Goal: Transaction & Acquisition: Purchase product/service

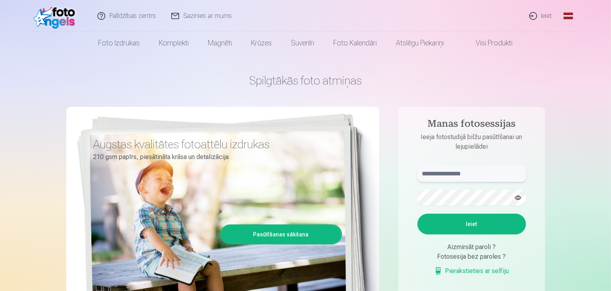
click at [461, 171] on input "text" at bounding box center [471, 174] width 108 height 16
click at [459, 225] on button "Ieiet" at bounding box center [471, 224] width 108 height 21
click at [517, 201] on button "button" at bounding box center [517, 197] width 15 height 15
click at [460, 223] on button "Ieiet" at bounding box center [471, 224] width 108 height 21
click at [471, 169] on input "**********" at bounding box center [471, 174] width 108 height 16
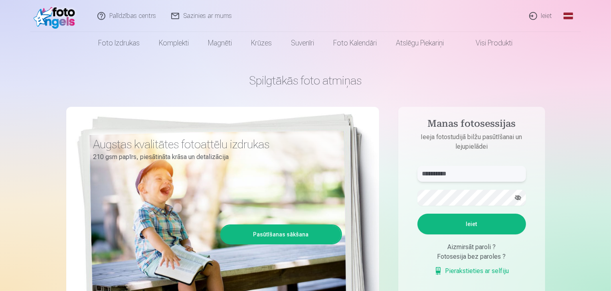
click at [472, 171] on input "**********" at bounding box center [471, 174] width 108 height 16
click at [444, 174] on input "**********" at bounding box center [471, 174] width 108 height 16
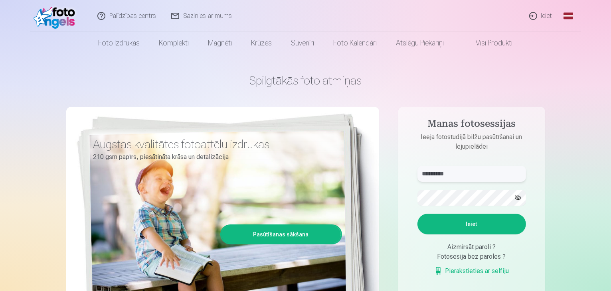
type input "**********"
click at [417, 214] on button "Ieiet" at bounding box center [471, 224] width 108 height 21
click at [540, 14] on link "Ieiet" at bounding box center [541, 16] width 38 height 32
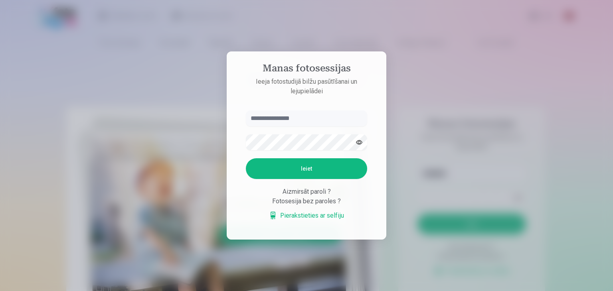
click at [323, 120] on input "text" at bounding box center [306, 118] width 121 height 16
click at [316, 118] on input "text" at bounding box center [306, 118] width 121 height 16
type input "**********"
click at [246, 158] on button "Ieiet" at bounding box center [306, 168] width 121 height 21
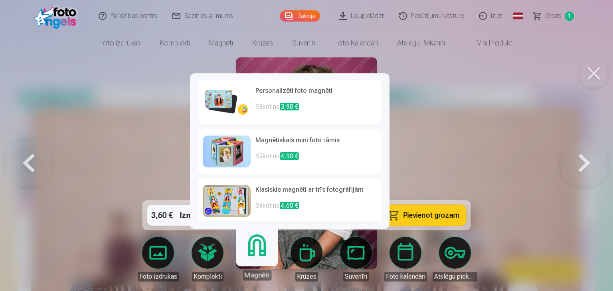
drag, startPoint x: 255, startPoint y: 247, endPoint x: 365, endPoint y: 121, distance: 167.3
click at [365, 121] on link "Personalizēti foto magnēti Sākot no 3,90 €" at bounding box center [289, 102] width 183 height 45
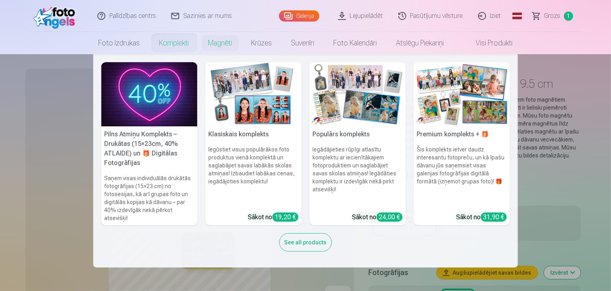
click at [162, 98] on img at bounding box center [149, 94] width 96 height 64
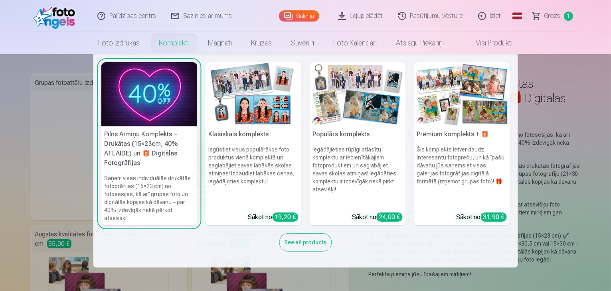
click at [271, 119] on img at bounding box center [253, 94] width 96 height 64
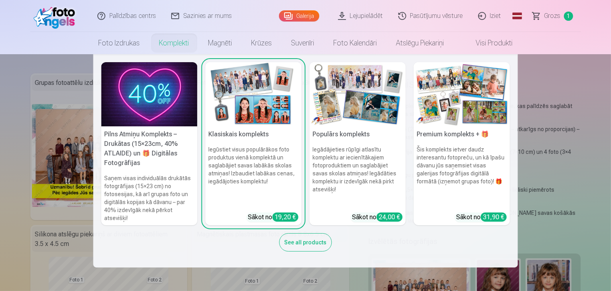
click at [339, 106] on img at bounding box center [357, 94] width 96 height 64
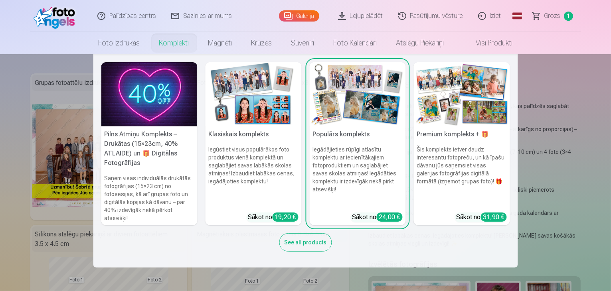
click at [434, 114] on img at bounding box center [462, 94] width 96 height 64
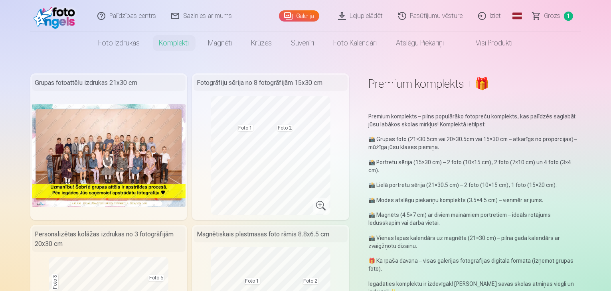
click at [481, 43] on link "Visi produkti" at bounding box center [487, 43] width 69 height 22
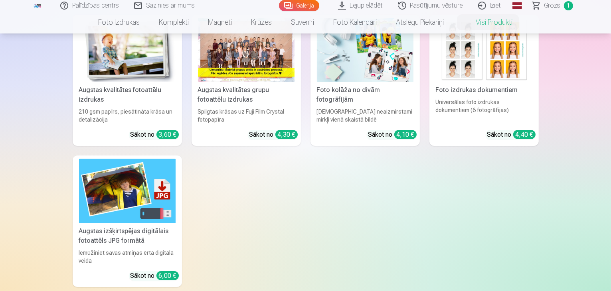
scroll to position [89, 0]
click at [150, 88] on div "Augstas kvalitātes fotoattēlu izdrukas" at bounding box center [127, 94] width 103 height 19
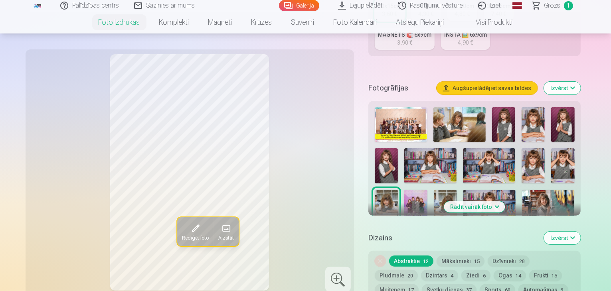
scroll to position [228, 0]
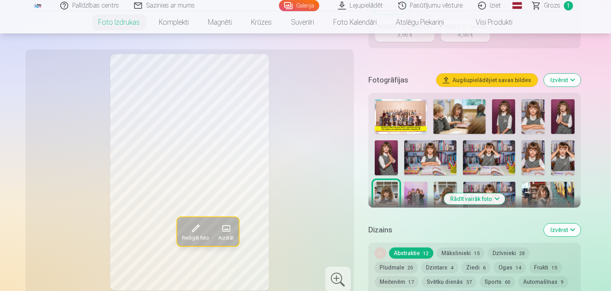
click at [424, 101] on img at bounding box center [400, 116] width 52 height 35
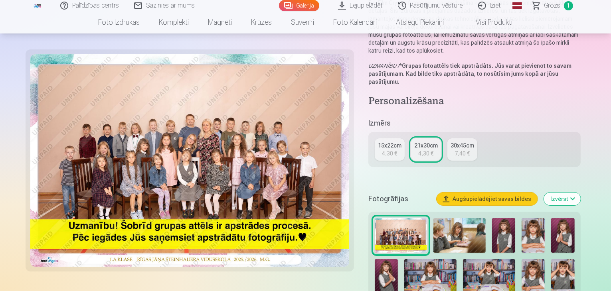
scroll to position [106, 0]
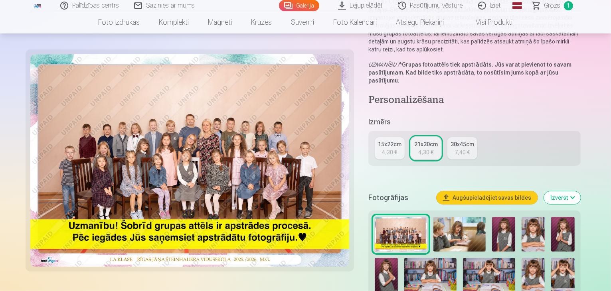
drag, startPoint x: 473, startPoint y: 217, endPoint x: 464, endPoint y: 219, distance: 9.8
click at [464, 219] on img at bounding box center [459, 234] width 52 height 35
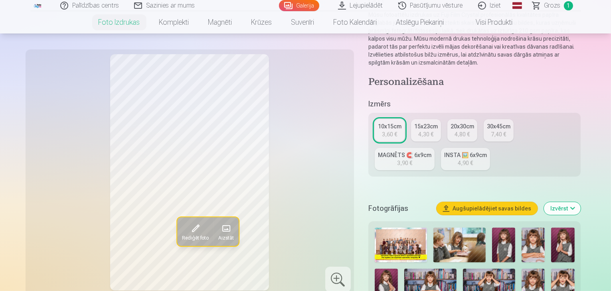
scroll to position [100, 0]
click at [483, 227] on img at bounding box center [459, 244] width 52 height 35
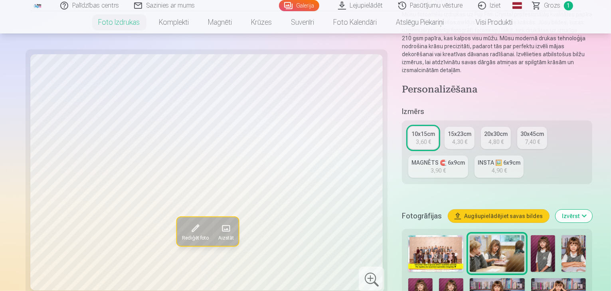
click at [530, 235] on img at bounding box center [542, 253] width 24 height 37
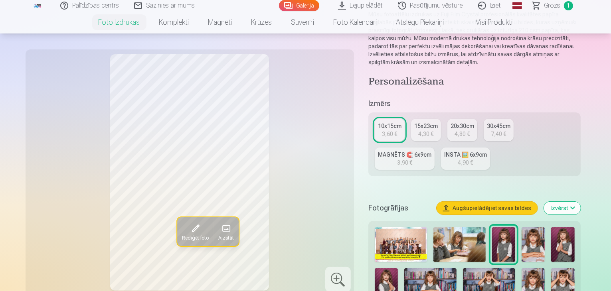
click at [528, 227] on img at bounding box center [532, 244] width 23 height 35
click at [558, 227] on img at bounding box center [562, 244] width 23 height 35
click at [398, 268] on img at bounding box center [385, 285] width 23 height 35
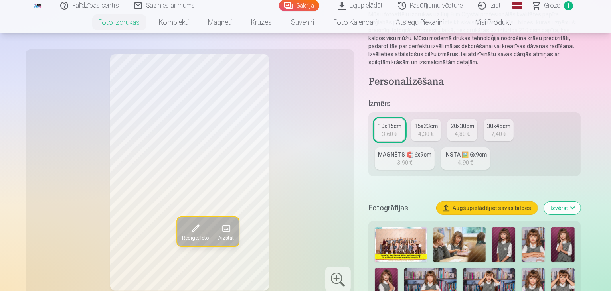
click at [551, 268] on img at bounding box center [562, 285] width 23 height 35
click at [521, 268] on img at bounding box center [532, 285] width 23 height 35
click at [473, 268] on img at bounding box center [489, 285] width 52 height 35
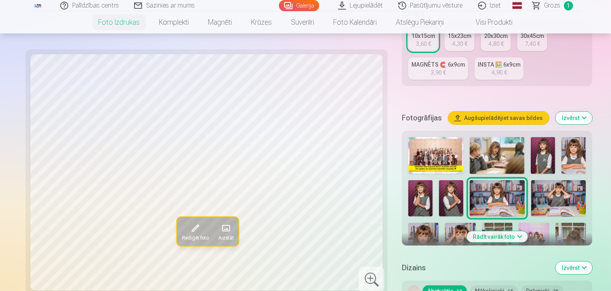
scroll to position [199, 0]
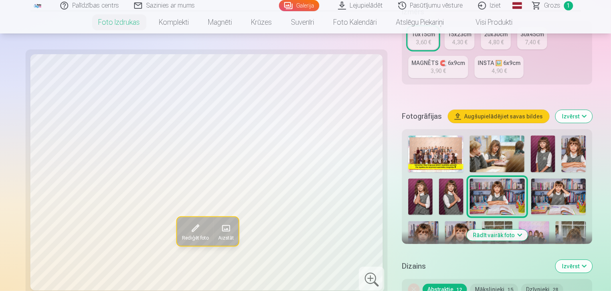
click at [555, 221] on img at bounding box center [570, 243] width 30 height 45
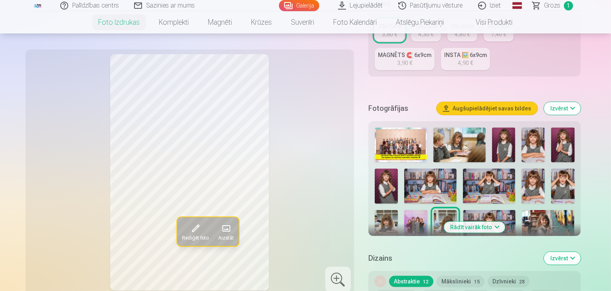
click at [463, 210] on img at bounding box center [489, 227] width 52 height 35
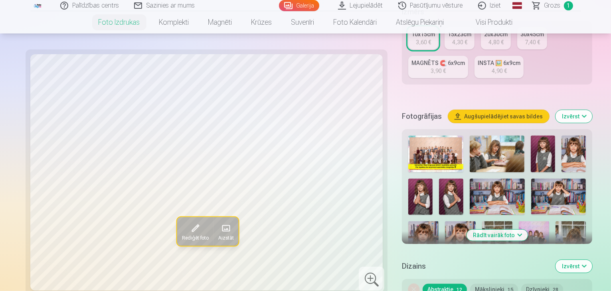
click at [478, 274] on img at bounding box center [496, 292] width 55 height 37
click at [534, 274] on img at bounding box center [542, 292] width 24 height 37
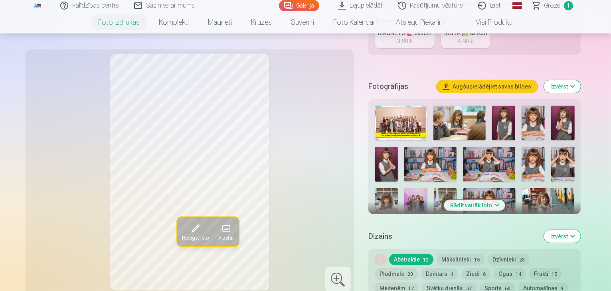
scroll to position [231, 0]
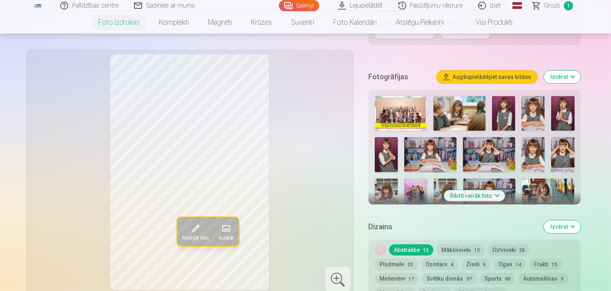
click at [427, 220] on img at bounding box center [415, 237] width 23 height 35
click at [456, 220] on img at bounding box center [444, 237] width 23 height 35
drag, startPoint x: 590, startPoint y: 141, endPoint x: 486, endPoint y: 172, distance: 108.2
click at [486, 190] on button "Rādīt vairāk foto" at bounding box center [474, 195] width 61 height 11
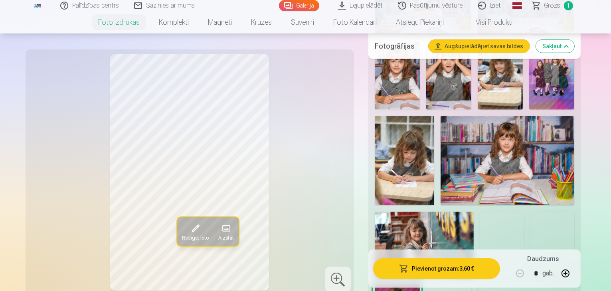
scroll to position [547, 0]
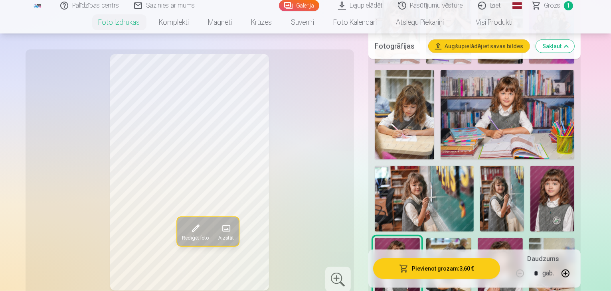
click at [529, 238] on img at bounding box center [551, 272] width 45 height 68
click at [477, 238] on img at bounding box center [499, 272] width 45 height 68
click at [426, 238] on img at bounding box center [448, 272] width 45 height 68
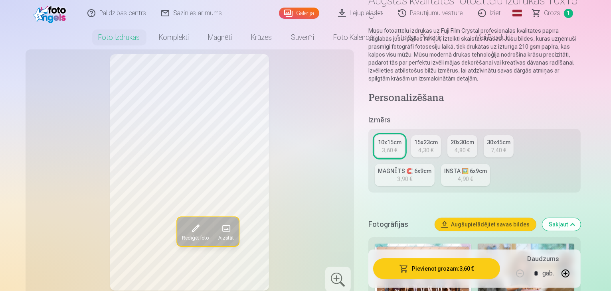
scroll to position [0, 0]
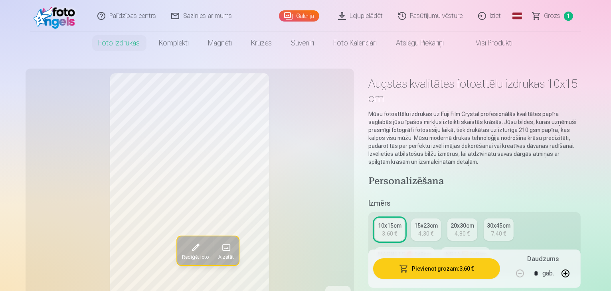
drag, startPoint x: 402, startPoint y: 130, endPoint x: 349, endPoint y: 146, distance: 54.8
click at [349, 146] on div "Rediģēt foto Aizstāt" at bounding box center [189, 191] width 319 height 236
click at [372, 16] on link "Lejupielādēt" at bounding box center [361, 16] width 60 height 32
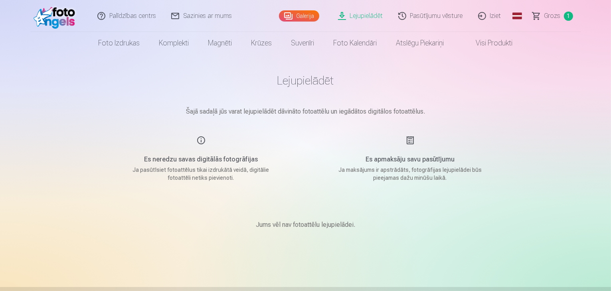
click at [200, 140] on div "Es neredzu savas digitālās fotogrāfijas Ja pasūtīsiet fotoattēlus tikai izdrukā…" at bounding box center [201, 159] width 190 height 46
click at [233, 112] on p "Šajā sadaļā jūs varat lejupielādēt dāvināto fotoattēlu un iegādātos digitālos f…" at bounding box center [305, 112] width 399 height 10
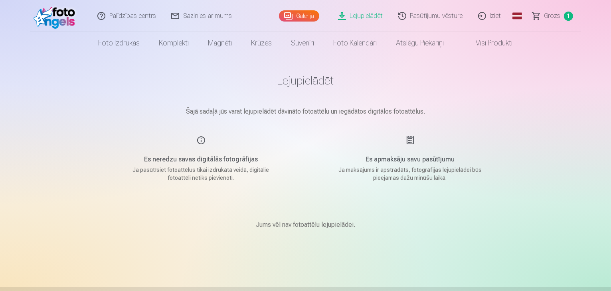
click at [233, 112] on p "Šajā sadaļā jūs varat lejupielādēt dāvināto fotoattēlu un iegādātos digitālos f…" at bounding box center [305, 112] width 399 height 10
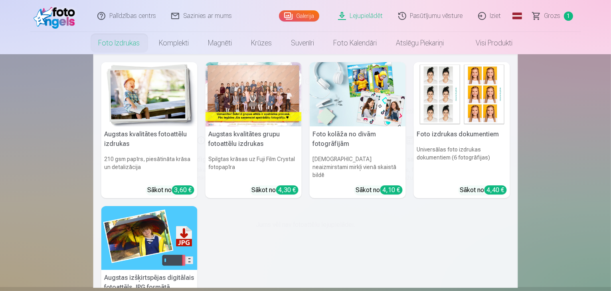
click at [272, 107] on div at bounding box center [253, 94] width 96 height 64
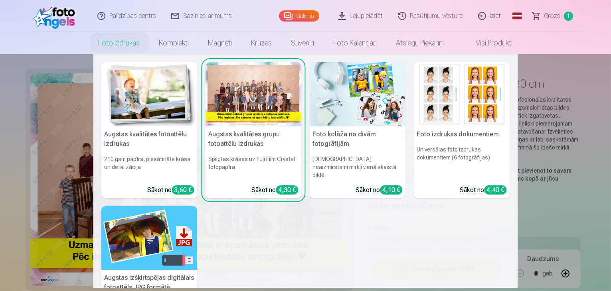
click at [536, 203] on nav "Augstas kvalitātes fotoattēlu izdrukas 210 gsm papīrs, piesātināta krāsa un det…" at bounding box center [305, 171] width 611 height 234
click at [122, 41] on link "Foto izdrukas" at bounding box center [119, 43] width 61 height 22
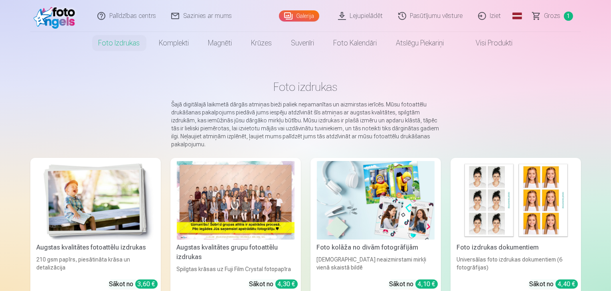
click at [76, 197] on img at bounding box center [96, 200] width 118 height 79
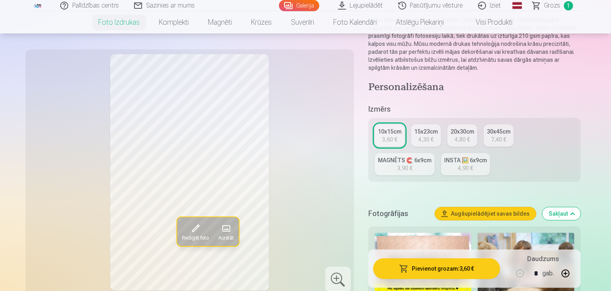
scroll to position [160, 0]
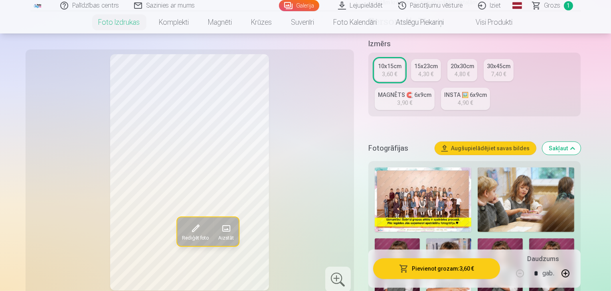
click at [545, 185] on img at bounding box center [525, 199] width 97 height 65
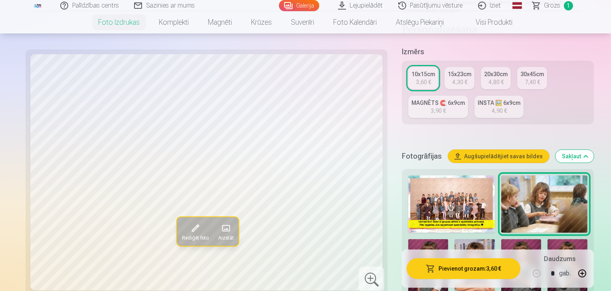
drag, startPoint x: 592, startPoint y: 276, endPoint x: 596, endPoint y: 61, distance: 215.4
click at [593, 61] on div "10x15cm 3,60 € 15x23cm 4,30 € 20x30cm 4,80 € 30x45cm 7,40 € MAGNĒTS 🧲 6x9cm 3,9…" at bounding box center [498, 93] width 192 height 64
click at [590, 273] on button "button" at bounding box center [581, 273] width 19 height 19
click at [448, 239] on img at bounding box center [428, 269] width 40 height 60
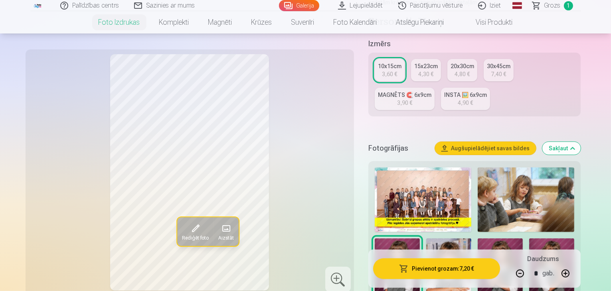
click at [575, 269] on button "button" at bounding box center [564, 273] width 19 height 19
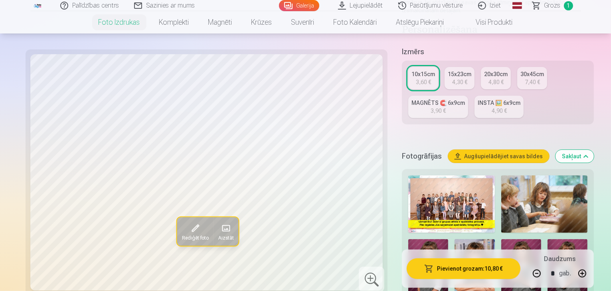
click at [590, 273] on button "button" at bounding box center [581, 273] width 19 height 19
click at [547, 239] on img at bounding box center [567, 269] width 40 height 60
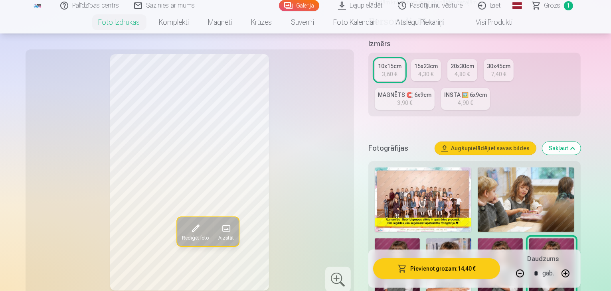
drag, startPoint x: 589, startPoint y: 276, endPoint x: 592, endPoint y: 270, distance: 6.6
click at [575, 270] on button "button" at bounding box center [564, 273] width 19 height 19
click at [477, 238] on img at bounding box center [499, 272] width 45 height 68
click at [575, 274] on button "button" at bounding box center [564, 273] width 19 height 19
click at [426, 238] on img at bounding box center [448, 272] width 45 height 68
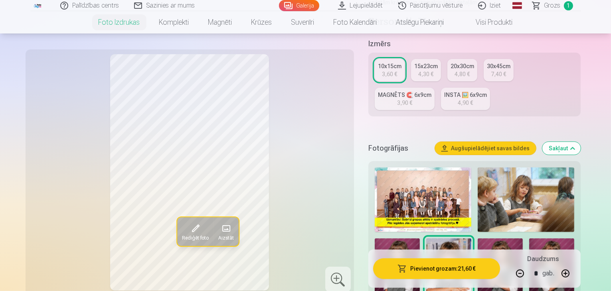
click at [575, 271] on button "button" at bounding box center [564, 273] width 19 height 19
type input "*"
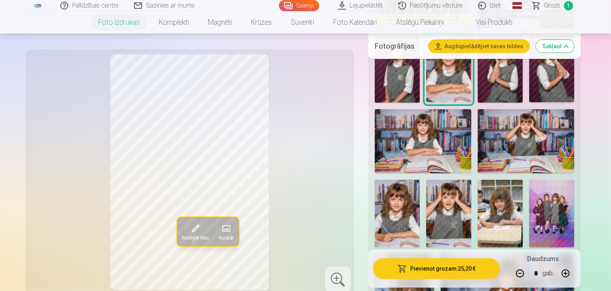
scroll to position [364, 0]
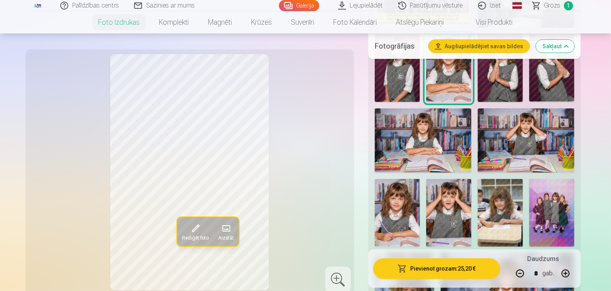
click at [477, 108] on img at bounding box center [525, 140] width 97 height 65
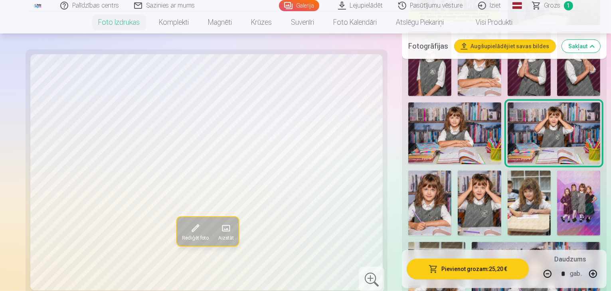
drag, startPoint x: 589, startPoint y: 273, endPoint x: 593, endPoint y: 275, distance: 5.2
click at [593, 275] on button "button" at bounding box center [592, 273] width 19 height 19
click at [451, 171] on img at bounding box center [429, 203] width 43 height 65
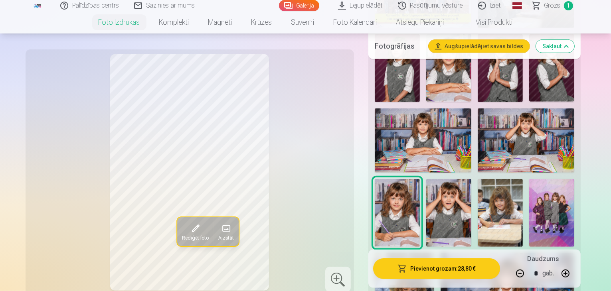
click at [575, 273] on button "button" at bounding box center [564, 273] width 19 height 19
click at [471, 179] on img at bounding box center [448, 213] width 45 height 68
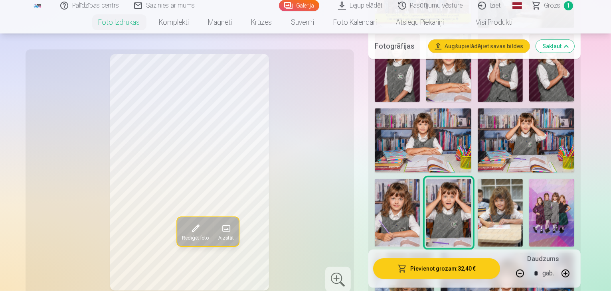
click at [575, 271] on button "button" at bounding box center [564, 273] width 19 height 19
click at [522, 179] on img at bounding box center [499, 213] width 45 height 68
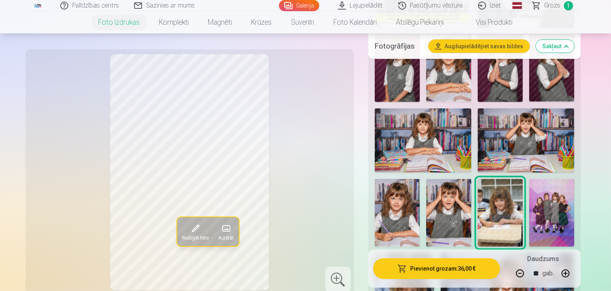
click at [575, 272] on button "button" at bounding box center [564, 273] width 19 height 19
click at [529, 179] on img at bounding box center [551, 213] width 45 height 68
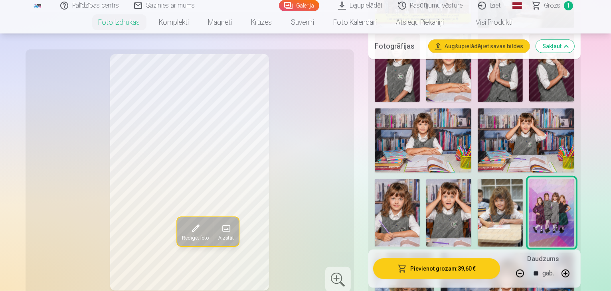
click at [575, 279] on button "button" at bounding box center [564, 273] width 19 height 19
click at [575, 274] on button "button" at bounding box center [564, 273] width 19 height 19
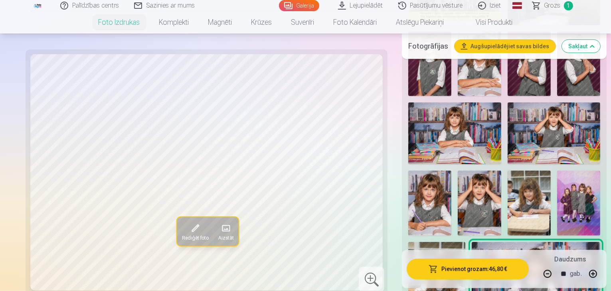
click at [591, 277] on button "button" at bounding box center [592, 273] width 19 height 19
click at [590, 275] on button "button" at bounding box center [592, 273] width 19 height 19
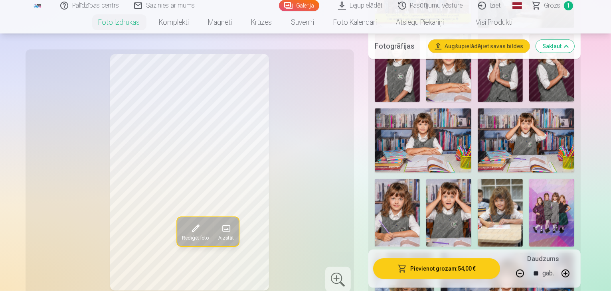
click at [575, 273] on button "button" at bounding box center [564, 273] width 19 height 19
click at [575, 277] on button "button" at bounding box center [564, 273] width 19 height 19
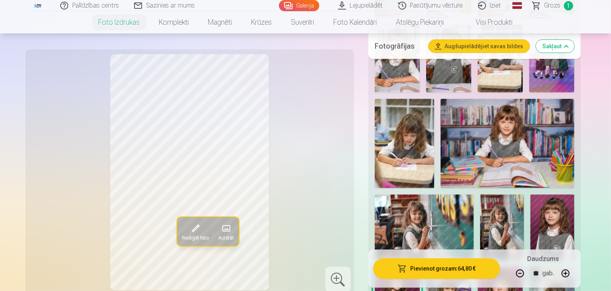
scroll to position [518, 0]
click at [575, 276] on button "button" at bounding box center [564, 273] width 19 height 19
click at [575, 275] on button "button" at bounding box center [564, 273] width 19 height 19
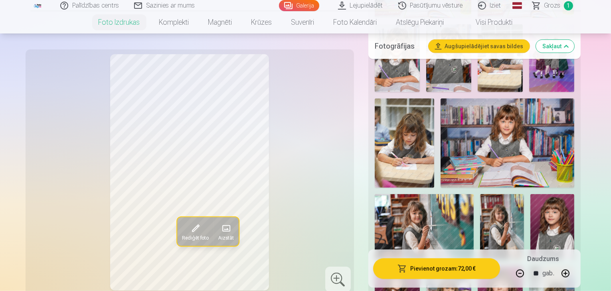
click at [575, 273] on button "button" at bounding box center [564, 273] width 19 height 19
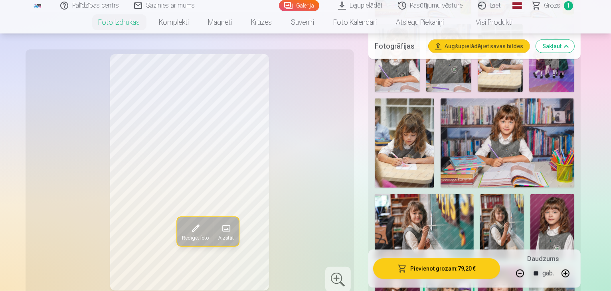
click at [575, 271] on button "button" at bounding box center [564, 273] width 19 height 19
type input "**"
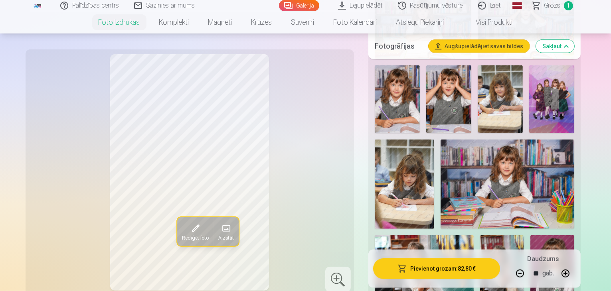
scroll to position [472, 0]
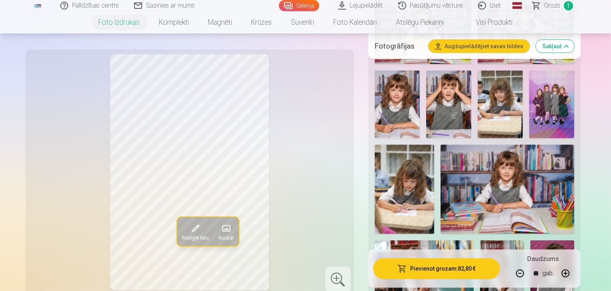
click at [544, 6] on link "Grozs 1" at bounding box center [553, 5] width 56 height 11
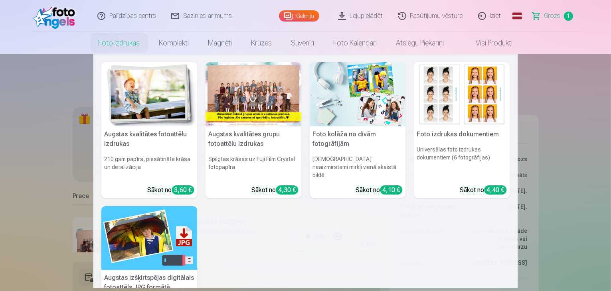
click at [128, 49] on link "Foto izdrukas" at bounding box center [119, 43] width 61 height 22
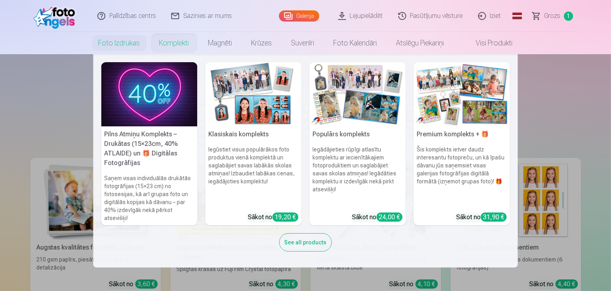
click at [303, 236] on div "See all products" at bounding box center [305, 242] width 53 height 18
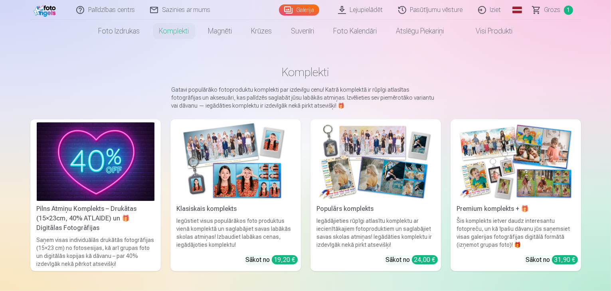
scroll to position [11, 0]
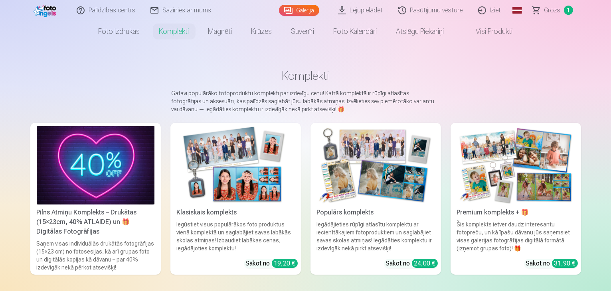
click at [470, 34] on span at bounding box center [468, 32] width 10 height 10
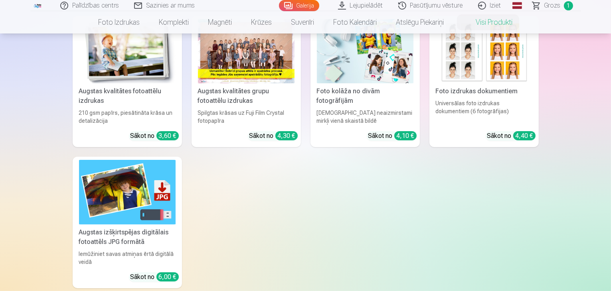
scroll to position [121, 0]
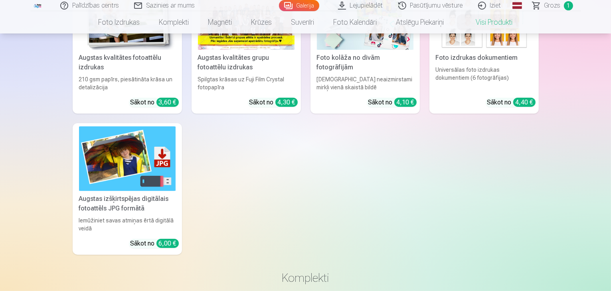
click at [137, 155] on img at bounding box center [127, 158] width 97 height 64
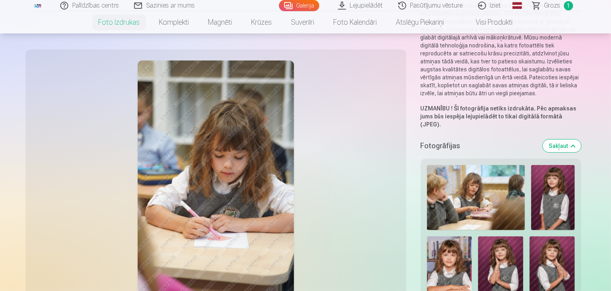
scroll to position [110, 0]
click at [312, 4] on link "Galerija" at bounding box center [299, 5] width 40 height 11
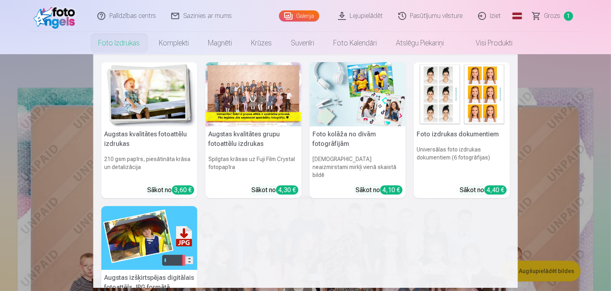
click at [150, 99] on img at bounding box center [149, 94] width 96 height 64
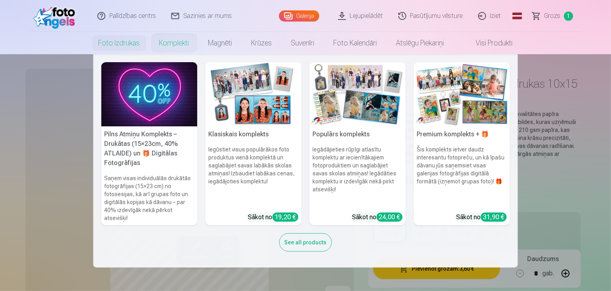
click at [187, 42] on link "Komplekti" at bounding box center [174, 43] width 49 height 22
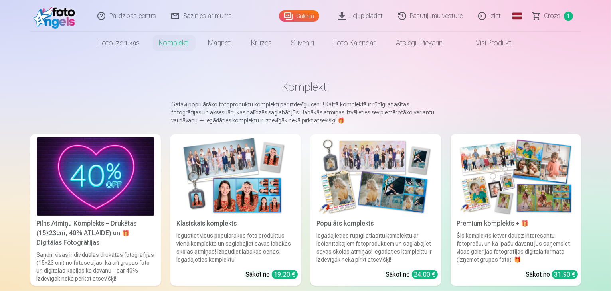
click at [89, 188] on img at bounding box center [96, 176] width 118 height 79
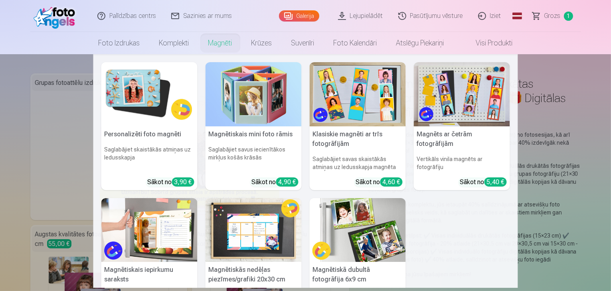
click at [161, 87] on img at bounding box center [149, 94] width 96 height 64
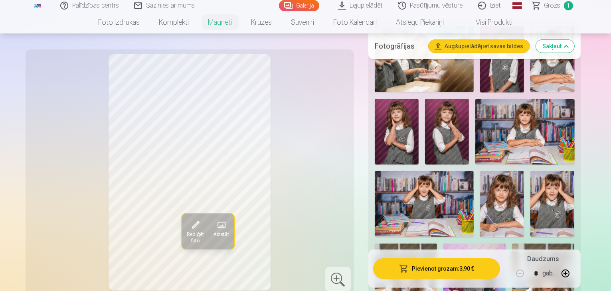
scroll to position [266, 0]
click at [475, 120] on img at bounding box center [524, 131] width 99 height 66
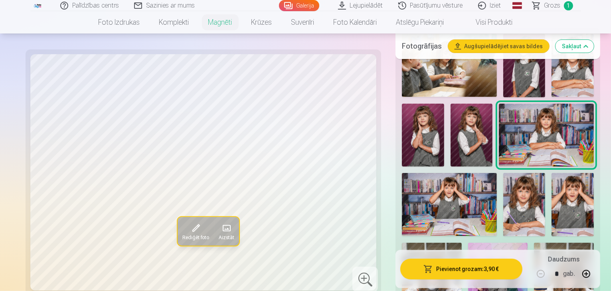
click at [503, 204] on img at bounding box center [524, 204] width 42 height 63
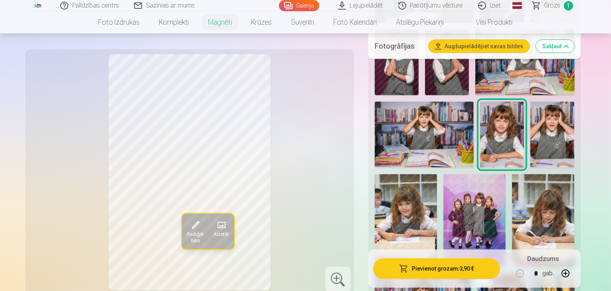
scroll to position [351, 0]
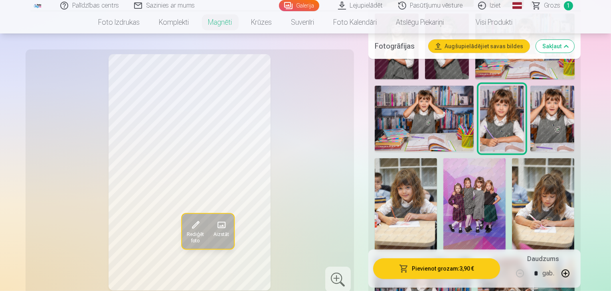
click at [539, 258] on img at bounding box center [525, 290] width 97 height 65
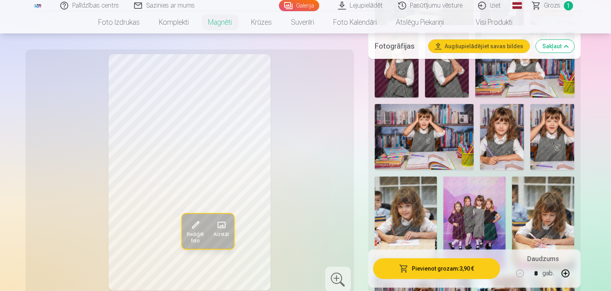
scroll to position [326, 0]
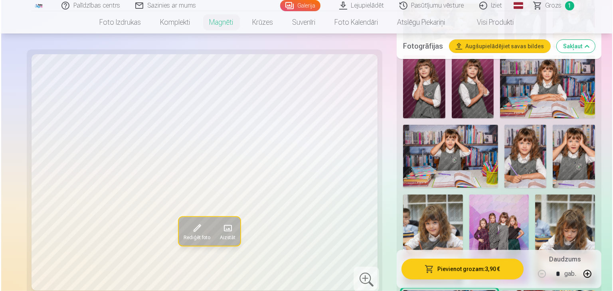
scroll to position [313, 0]
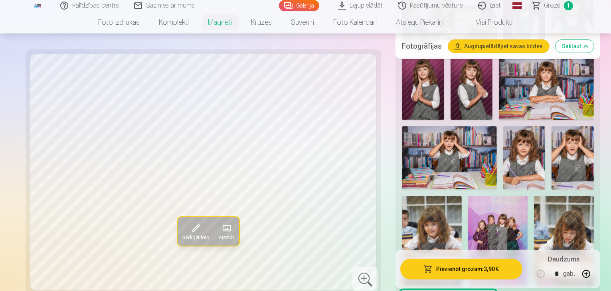
click at [177, 226] on button "Rediģēt foto" at bounding box center [195, 231] width 36 height 29
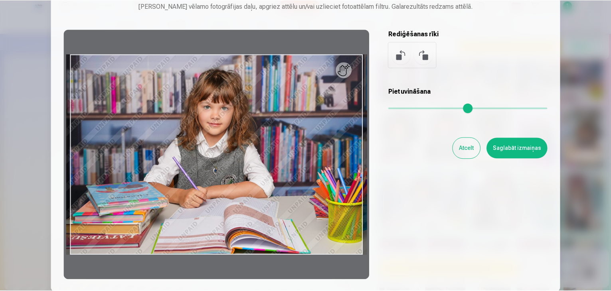
scroll to position [47, 0]
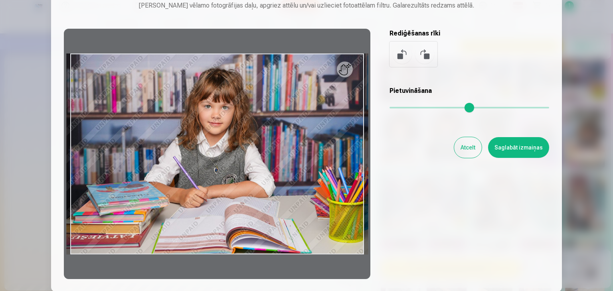
click at [397, 54] on button at bounding box center [401, 54] width 19 height 19
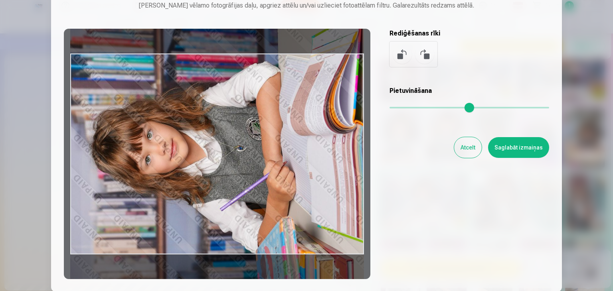
drag, startPoint x: 335, startPoint y: 161, endPoint x: 337, endPoint y: 154, distance: 7.6
click at [337, 154] on div at bounding box center [217, 154] width 306 height 250
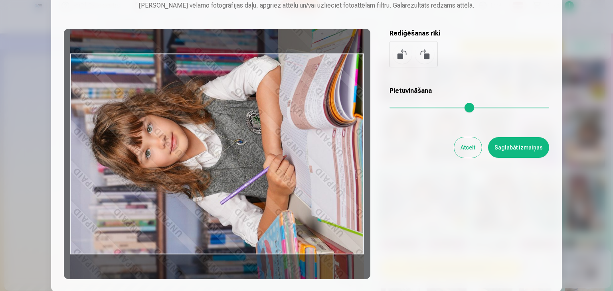
drag, startPoint x: 334, startPoint y: 135, endPoint x: 338, endPoint y: 128, distance: 7.5
click at [338, 128] on div at bounding box center [217, 154] width 306 height 250
click at [524, 148] on button "Saglabāt izmaiņas" at bounding box center [518, 147] width 61 height 21
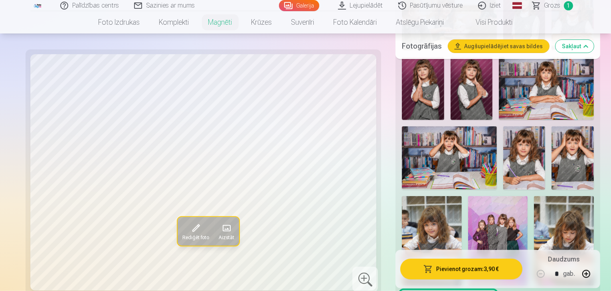
click at [503, 126] on img at bounding box center [524, 157] width 42 height 63
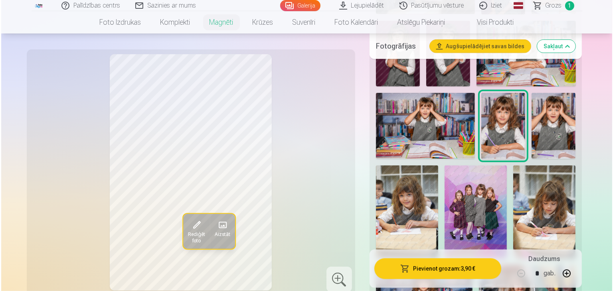
scroll to position [343, 0]
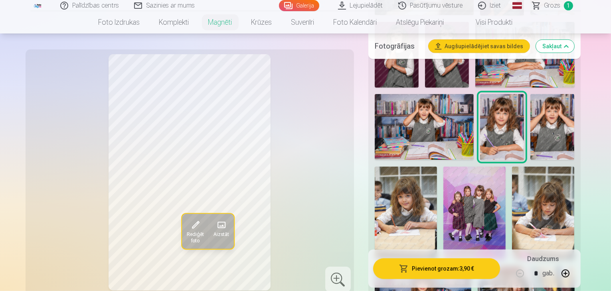
click at [213, 232] on span "Aizstāt" at bounding box center [221, 235] width 16 height 6
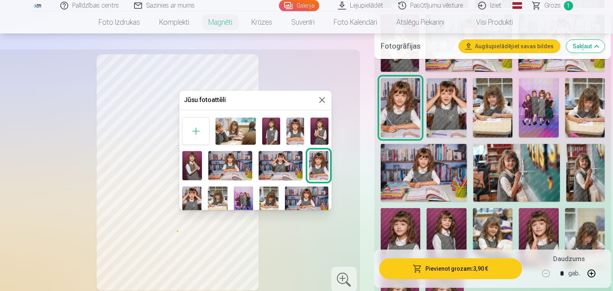
click at [316, 158] on img at bounding box center [319, 165] width 20 height 29
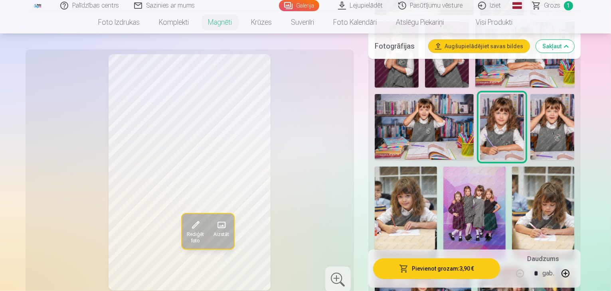
click at [189, 227] on span at bounding box center [195, 225] width 13 height 13
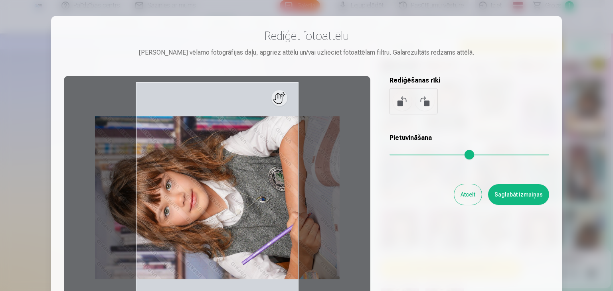
click at [393, 106] on button at bounding box center [401, 101] width 19 height 19
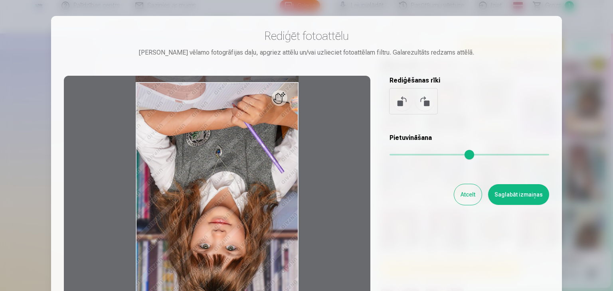
click at [393, 106] on button at bounding box center [401, 101] width 19 height 19
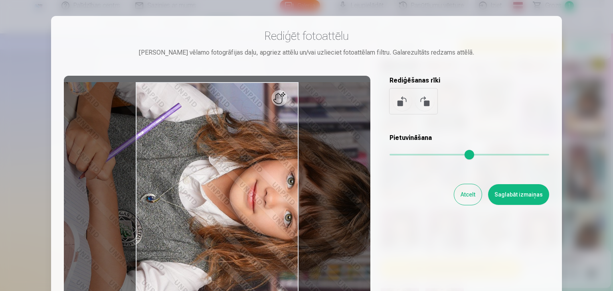
click at [393, 106] on button at bounding box center [401, 101] width 19 height 19
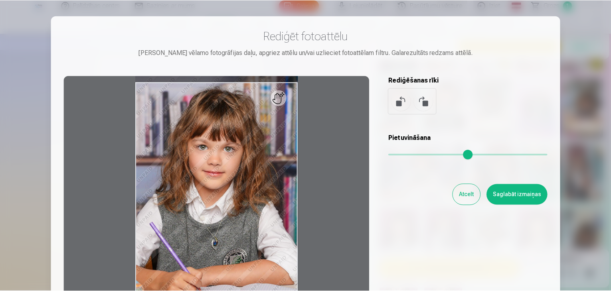
scroll to position [0, 0]
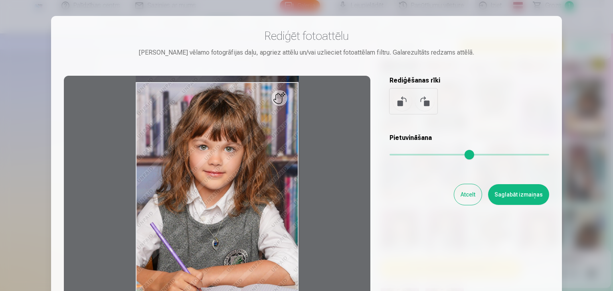
click at [589, 44] on div at bounding box center [306, 145] width 613 height 291
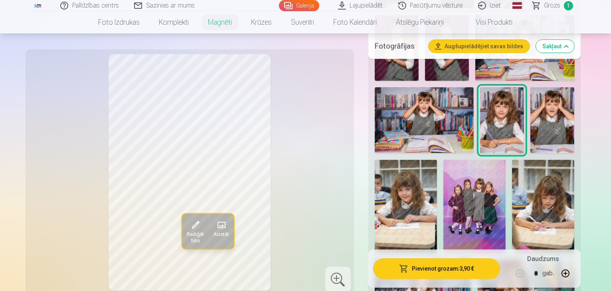
scroll to position [346, 0]
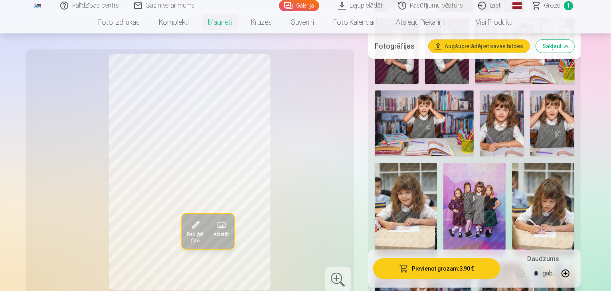
click at [480, 101] on img at bounding box center [502, 124] width 44 height 66
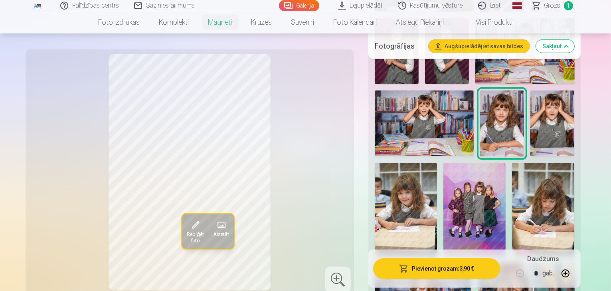
scroll to position [341, 0]
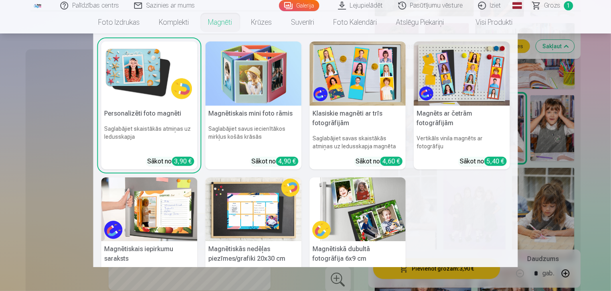
click at [167, 76] on img at bounding box center [149, 73] width 96 height 64
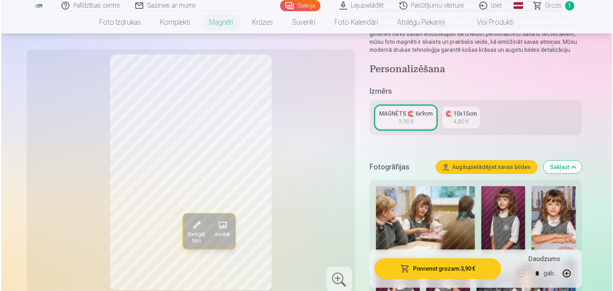
scroll to position [106, 0]
click at [484, 271] on button "Pievienot grozam : 3,90 €" at bounding box center [436, 268] width 127 height 21
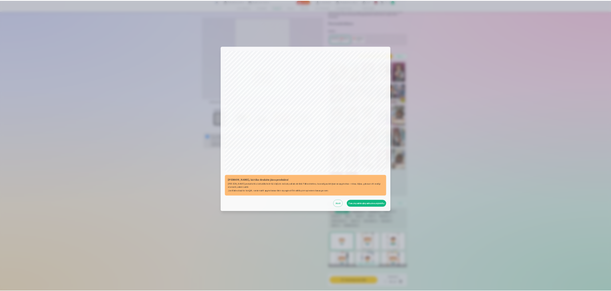
scroll to position [54, 0]
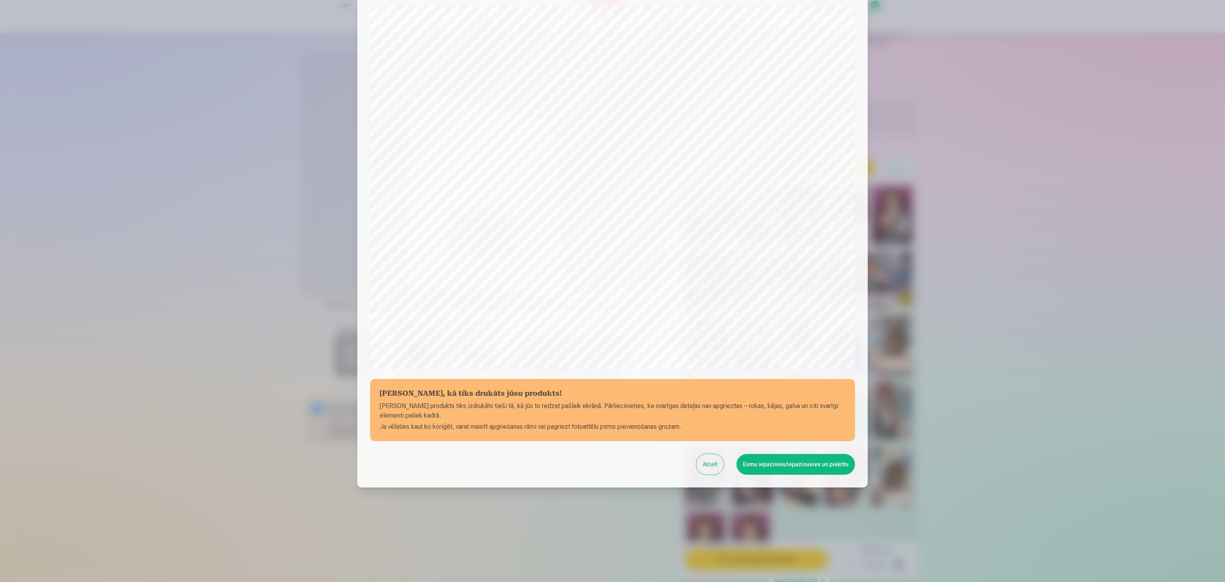
click at [610, 291] on button "Esmu iepazinies/iepazinusies un piekrītu" at bounding box center [796, 464] width 118 height 21
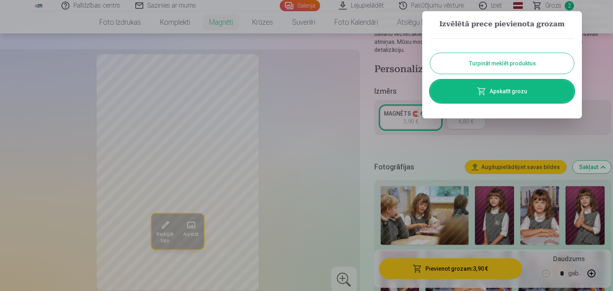
click at [338, 140] on div at bounding box center [306, 145] width 613 height 291
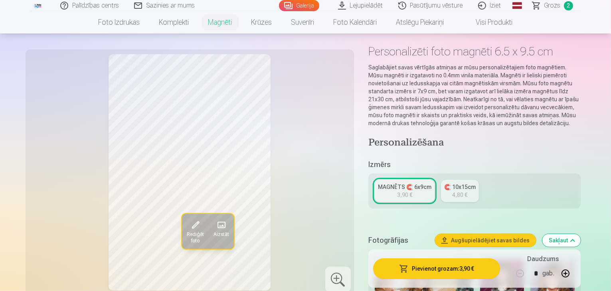
scroll to position [0, 0]
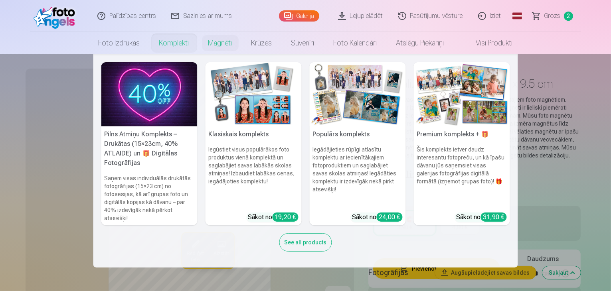
click at [155, 91] on img at bounding box center [149, 94] width 96 height 64
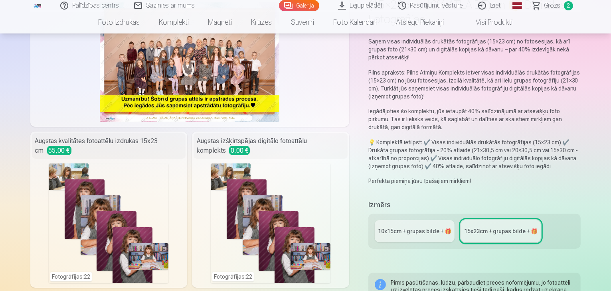
scroll to position [95, 0]
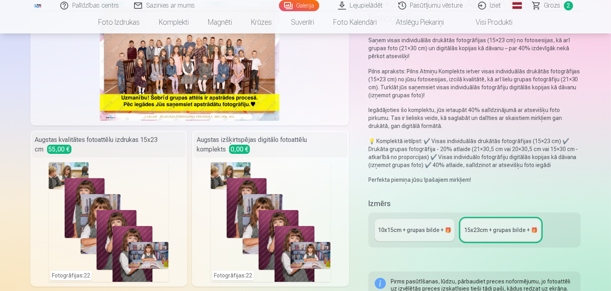
click at [404, 219] on link "10x15сm + grupas bilde + 🎁" at bounding box center [414, 230] width 80 height 22
click at [409, 226] on div "10x15сm + grupas bilde + 🎁" at bounding box center [414, 230] width 73 height 8
click at [485, 226] on div "15x23сm + grupas bilde + 🎁" at bounding box center [500, 230] width 73 height 8
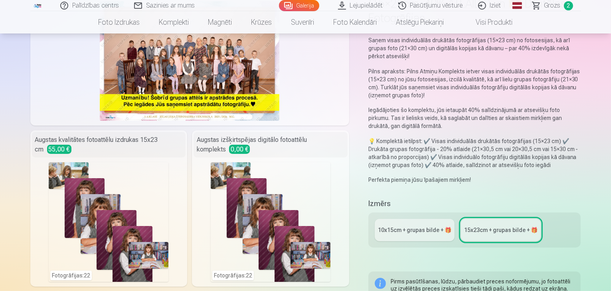
click at [438, 226] on div "10x15сm + grupas bilde + 🎁" at bounding box center [414, 230] width 73 height 8
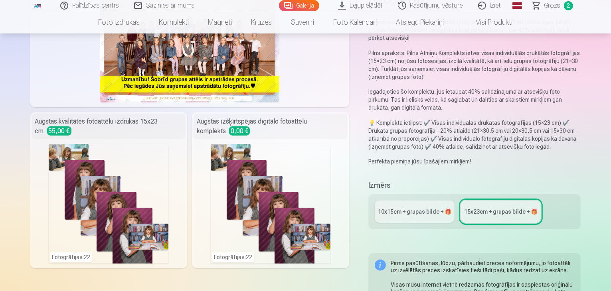
scroll to position [111, 0]
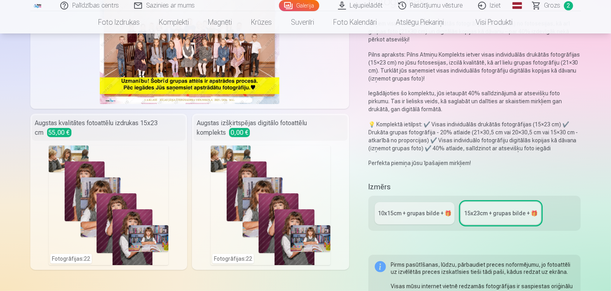
click at [422, 209] on div "10x15сm + grupas bilde + 🎁" at bounding box center [414, 213] width 73 height 8
click at [493, 209] on div "15x23сm + grupas bilde + 🎁" at bounding box center [500, 213] width 73 height 8
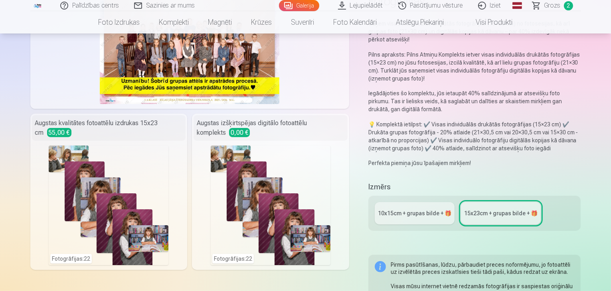
click at [430, 202] on link "10x15сm + grupas bilde + 🎁" at bounding box center [414, 213] width 80 height 22
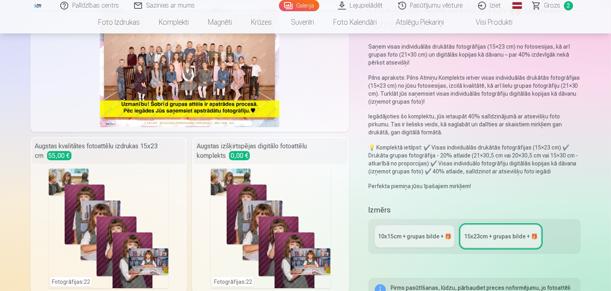
scroll to position [95, 0]
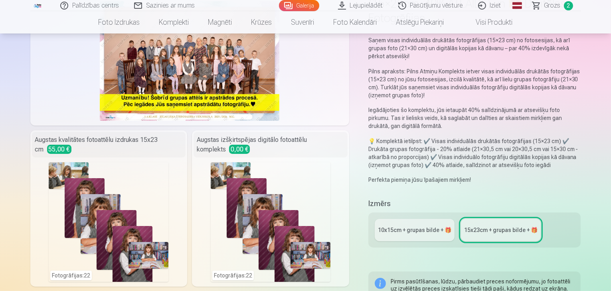
click at [424, 213] on div "10x15сm + grupas bilde + 🎁 15x23сm + grupas bilde + 🎁" at bounding box center [474, 230] width 213 height 35
click at [422, 213] on div "10x15сm + grupas bilde + 🎁 15x23сm + grupas bilde + 🎁" at bounding box center [474, 230] width 213 height 35
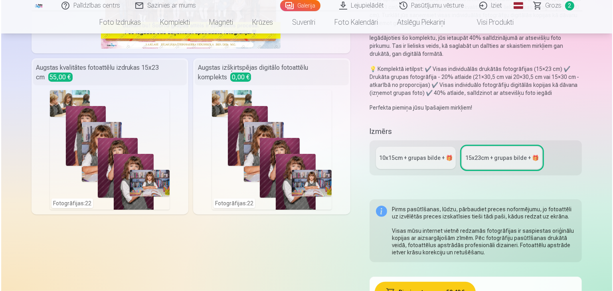
scroll to position [167, 0]
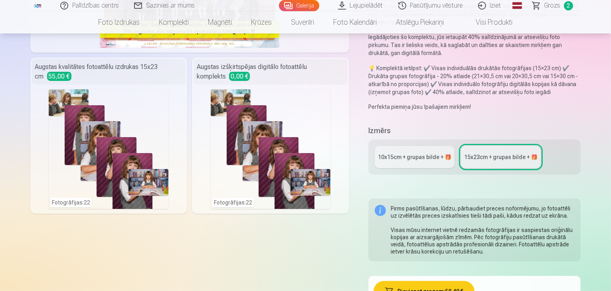
click at [424, 281] on button "Pievienot grozam : 58,40 €" at bounding box center [423, 291] width 101 height 21
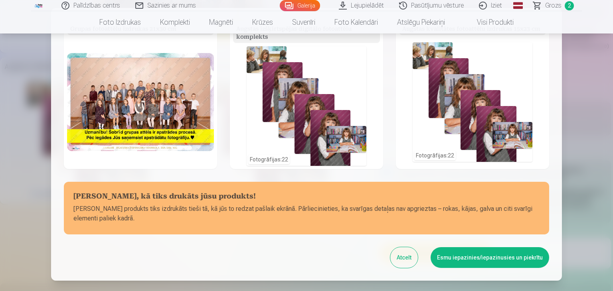
scroll to position [0, 0]
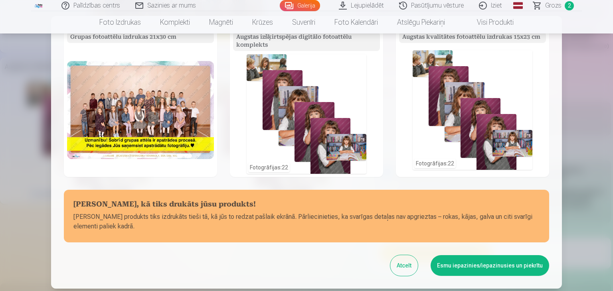
click at [447, 265] on button "Esmu iepazinies/iepazinusies un piekrītu" at bounding box center [489, 265] width 118 height 21
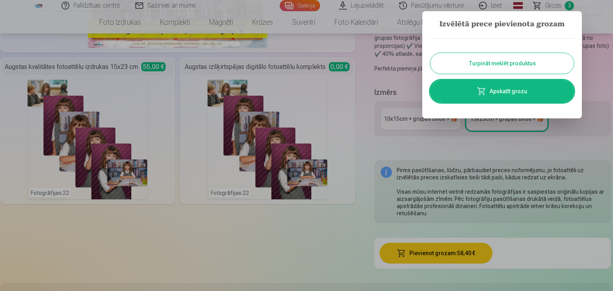
click at [478, 88] on span at bounding box center [482, 92] width 10 height 10
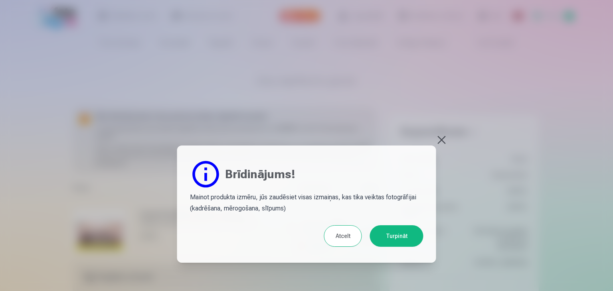
click at [387, 238] on button "Turpināt" at bounding box center [396, 236] width 53 height 22
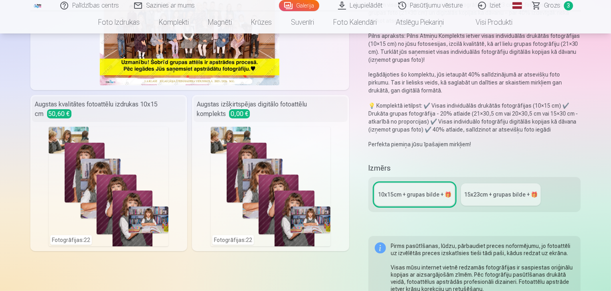
scroll to position [133, 0]
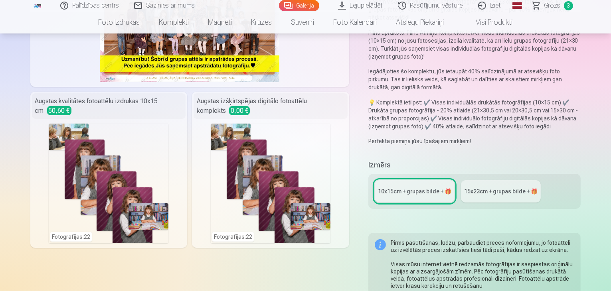
click at [547, 0] on link "Grozs 3" at bounding box center [553, 5] width 56 height 11
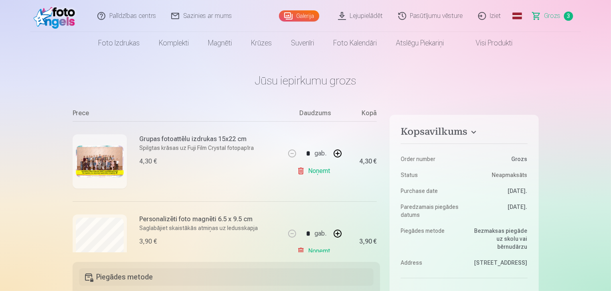
scroll to position [72, 0]
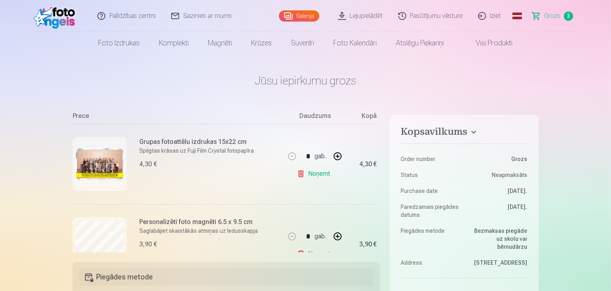
click at [310, 175] on link "Noņemt" at bounding box center [315, 174] width 36 height 16
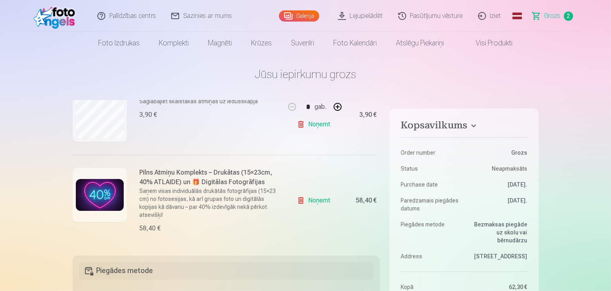
scroll to position [0, 0]
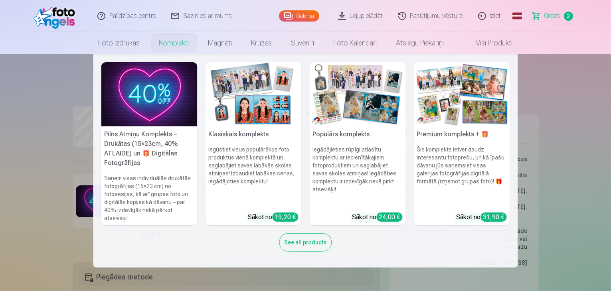
click at [170, 80] on img at bounding box center [149, 94] width 96 height 64
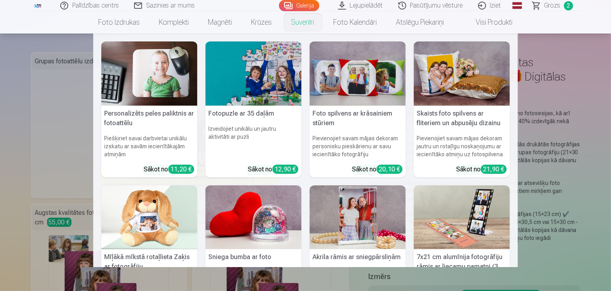
scroll to position [20, 0]
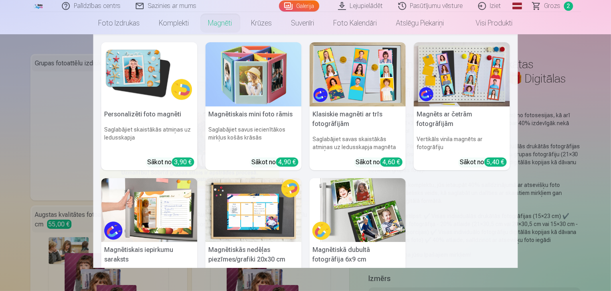
click at [168, 87] on img at bounding box center [149, 74] width 96 height 64
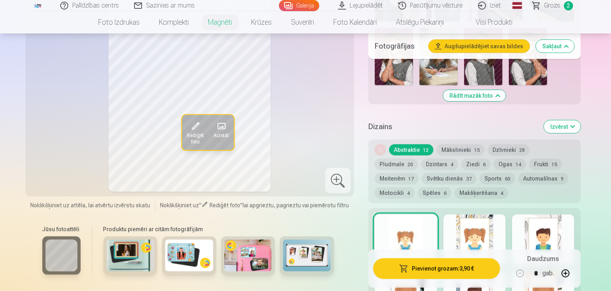
scroll to position [723, 0]
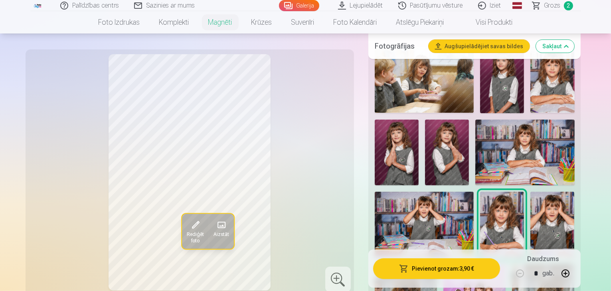
scroll to position [236, 0]
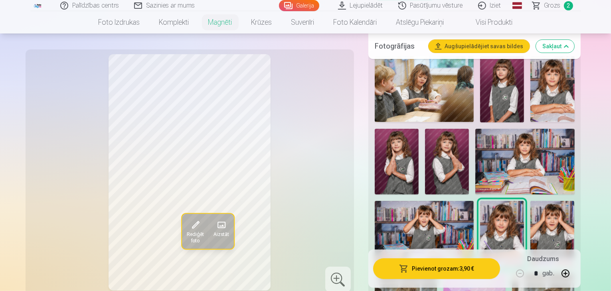
click at [549, 9] on span "Grozs" at bounding box center [552, 6] width 16 height 10
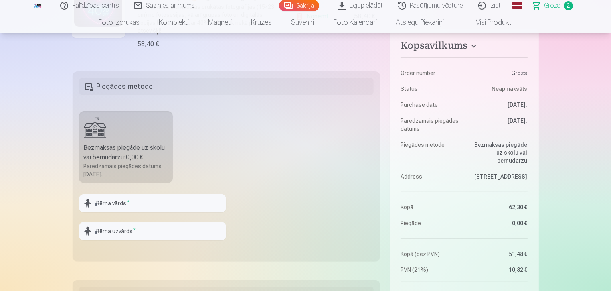
scroll to position [191, 0]
click at [173, 205] on input "text" at bounding box center [152, 203] width 147 height 18
click at [169, 200] on input "text" at bounding box center [152, 203] width 147 height 18
type input "****"
type input "**********"
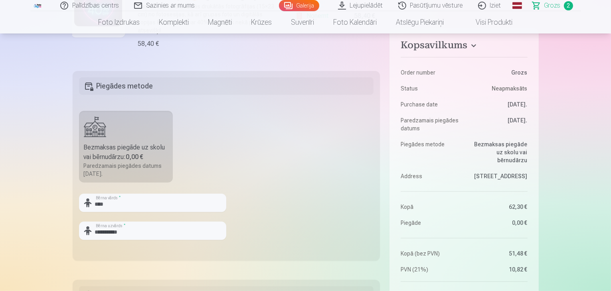
click at [230, 193] on fieldset "**********" at bounding box center [226, 166] width 307 height 190
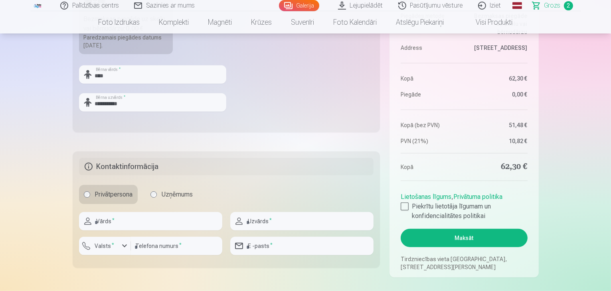
scroll to position [325, 0]
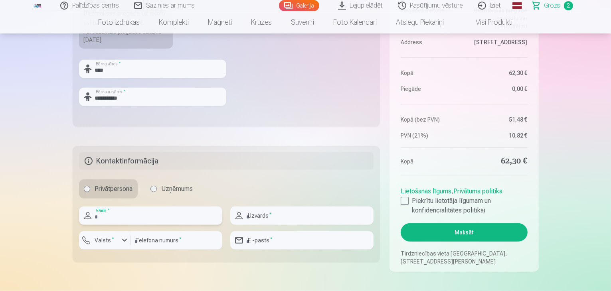
click at [158, 209] on input "text" at bounding box center [150, 216] width 143 height 18
type input "********"
type input "**********"
type input "********"
type input "**********"
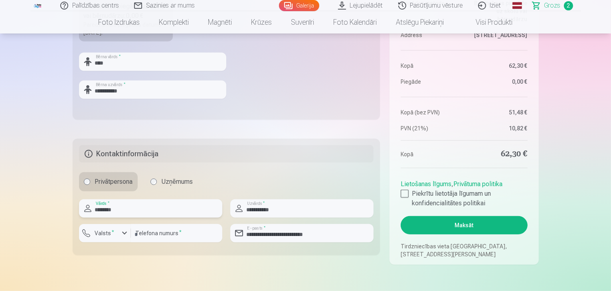
scroll to position [333, 0]
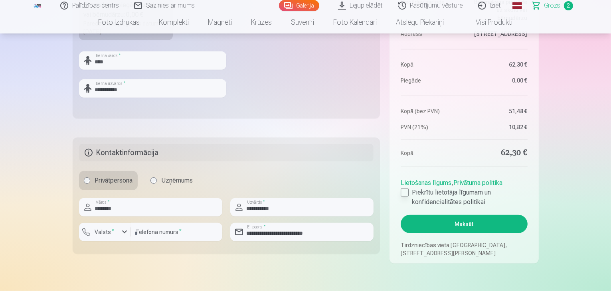
click at [405, 193] on div at bounding box center [404, 193] width 8 height 8
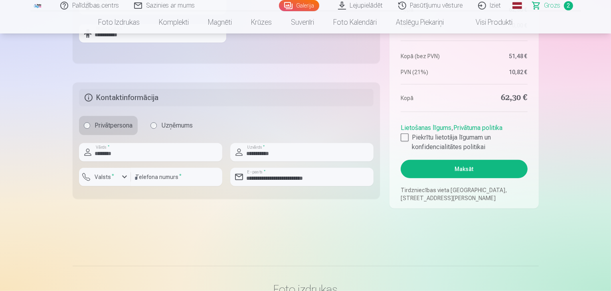
scroll to position [389, 0]
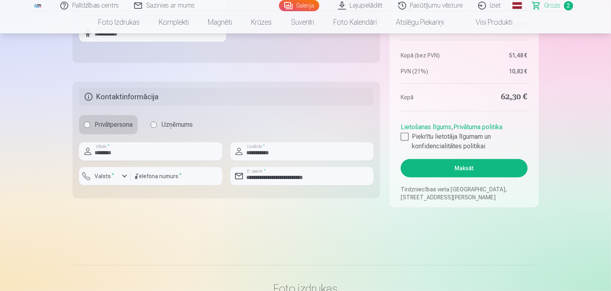
click at [446, 167] on button "Maksāt" at bounding box center [463, 168] width 126 height 18
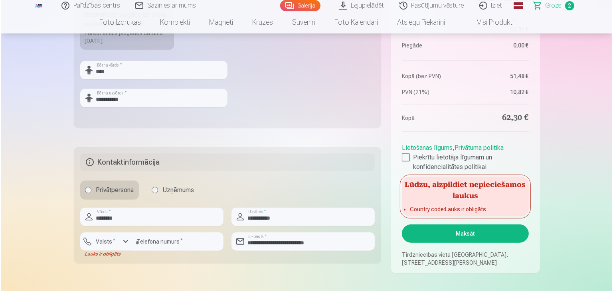
scroll to position [326, 0]
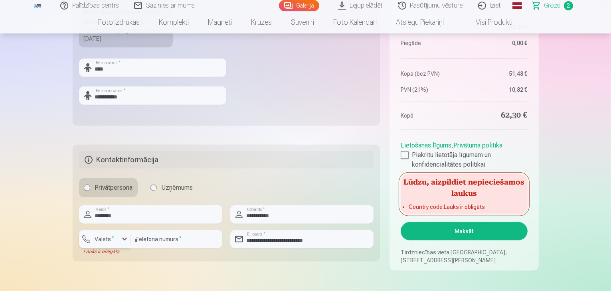
click at [116, 236] on button "Valsts *" at bounding box center [105, 239] width 52 height 18
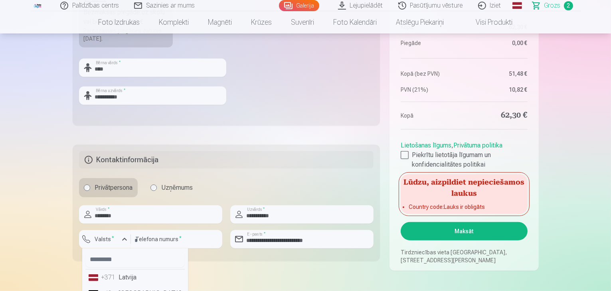
click at [118, 276] on li "+371 Latvija" at bounding box center [134, 278] width 99 height 16
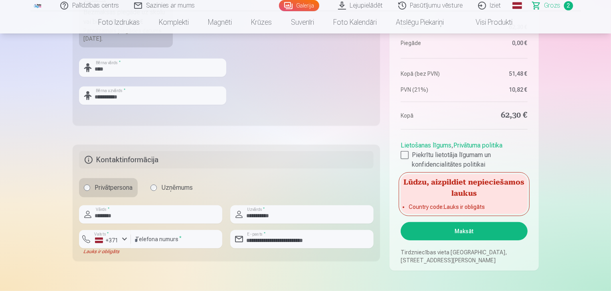
click at [456, 232] on button "Maksāt" at bounding box center [463, 231] width 126 height 18
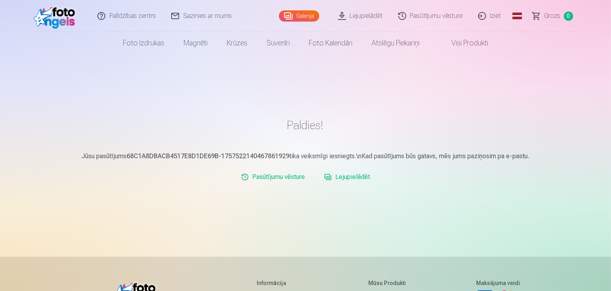
click at [369, 14] on link "Lejupielādēt" at bounding box center [361, 16] width 60 height 32
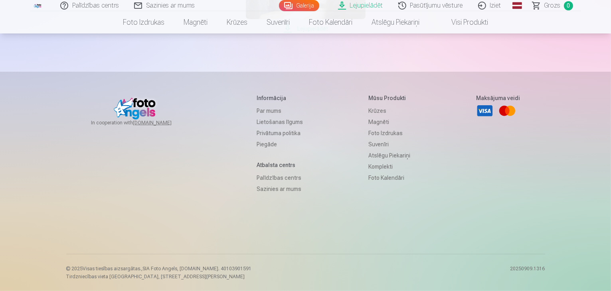
scroll to position [384, 0]
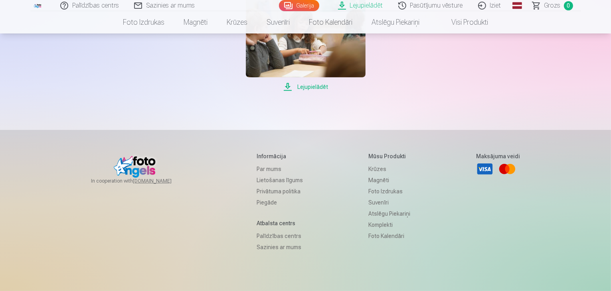
scroll to position [294, 0]
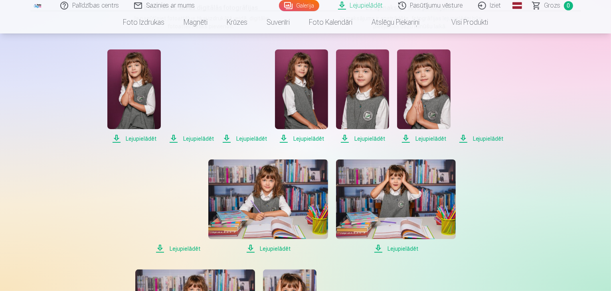
scroll to position [150, 0]
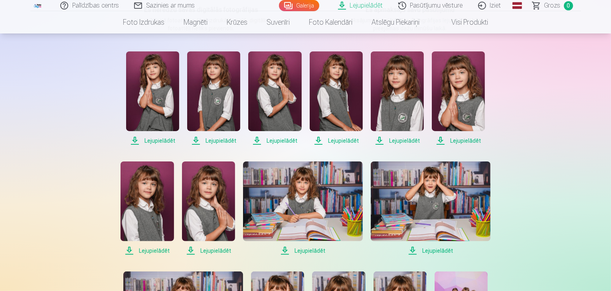
click at [402, 121] on img at bounding box center [396, 91] width 53 height 80
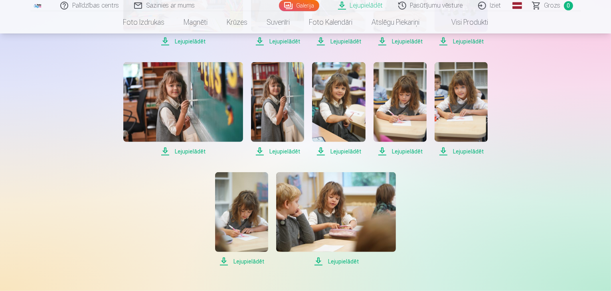
scroll to position [471, 0]
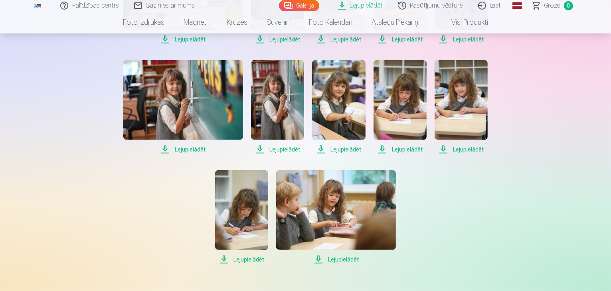
click at [351, 208] on img at bounding box center [336, 210] width 120 height 80
